Goal: Task Accomplishment & Management: Complete application form

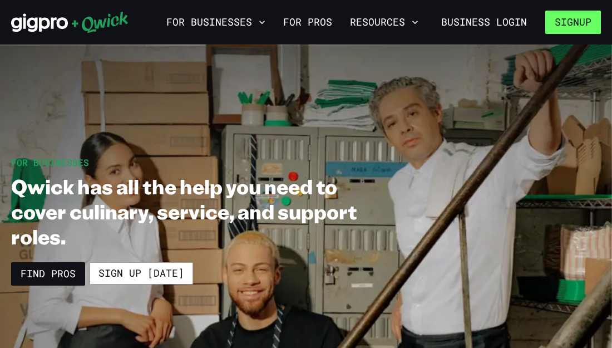
click at [575, 24] on button "Signup" at bounding box center [573, 22] width 56 height 23
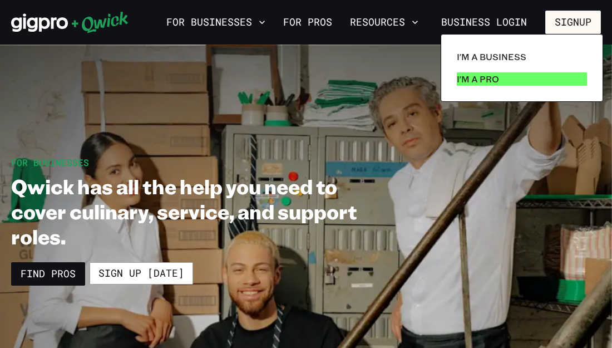
click at [467, 75] on p "I'm a Pro" at bounding box center [478, 78] width 42 height 13
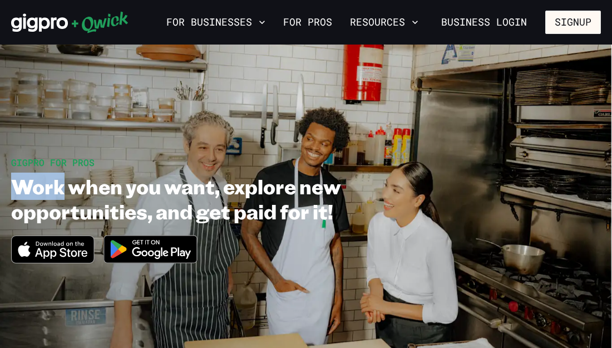
click at [147, 251] on img at bounding box center [151, 249] width 108 height 42
click at [580, 20] on button "Signup" at bounding box center [573, 22] width 56 height 23
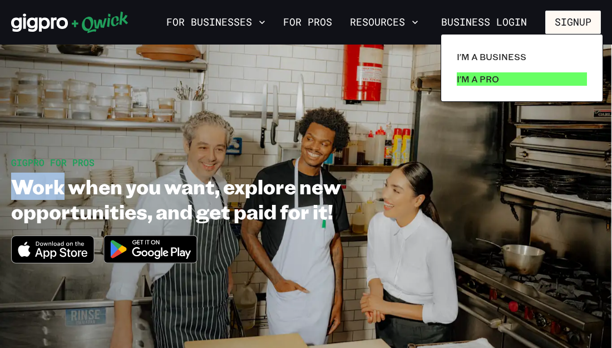
click at [495, 72] on p "I'm a Pro" at bounding box center [478, 78] width 42 height 13
click at [452, 68] on link "I'm a Pro" at bounding box center [521, 79] width 139 height 22
